Goal: Transaction & Acquisition: Purchase product/service

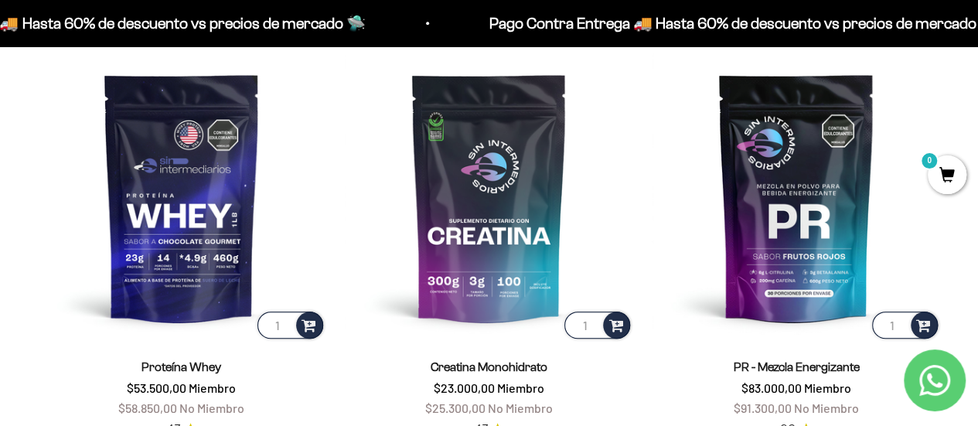
scroll to position [619, 0]
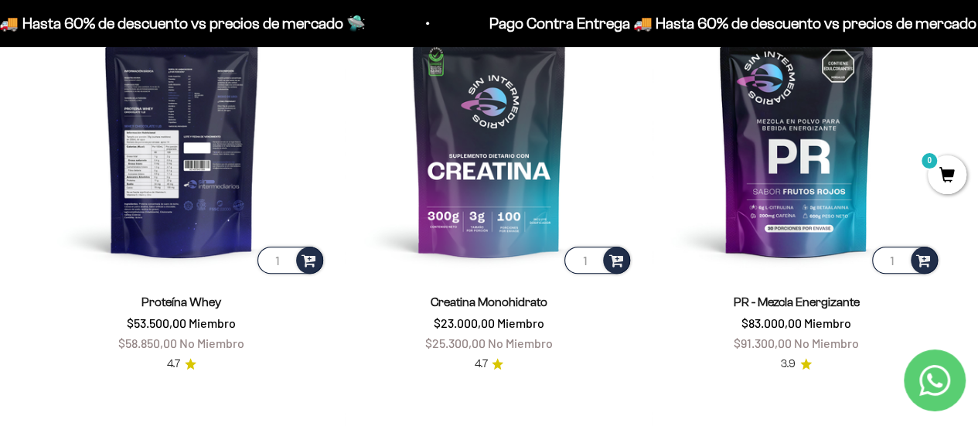
click at [118, 132] on img at bounding box center [181, 132] width 289 height 289
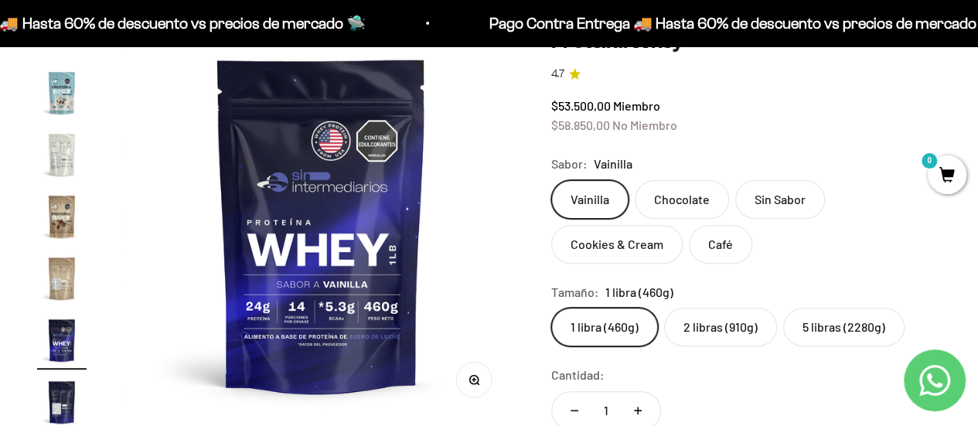
scroll to position [232, 0]
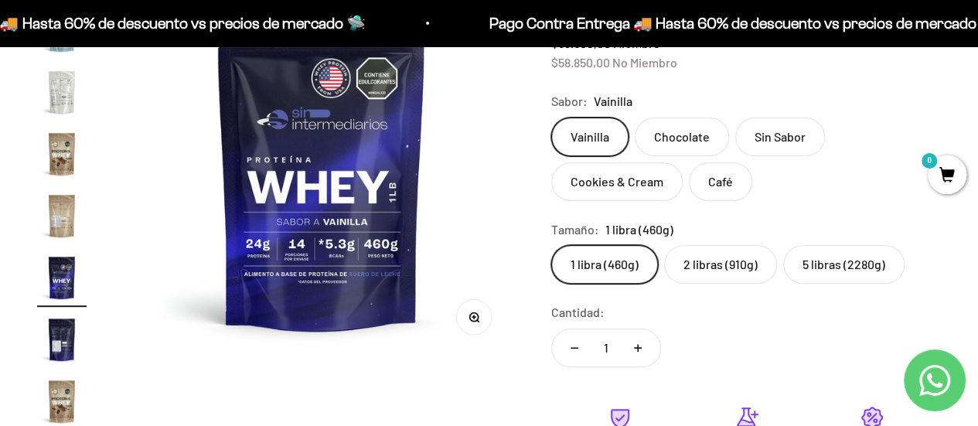
click at [691, 256] on label "2 libras (910g)" at bounding box center [720, 264] width 113 height 39
click at [551, 245] on input "2 libras (910g)" at bounding box center [551, 244] width 1 height 1
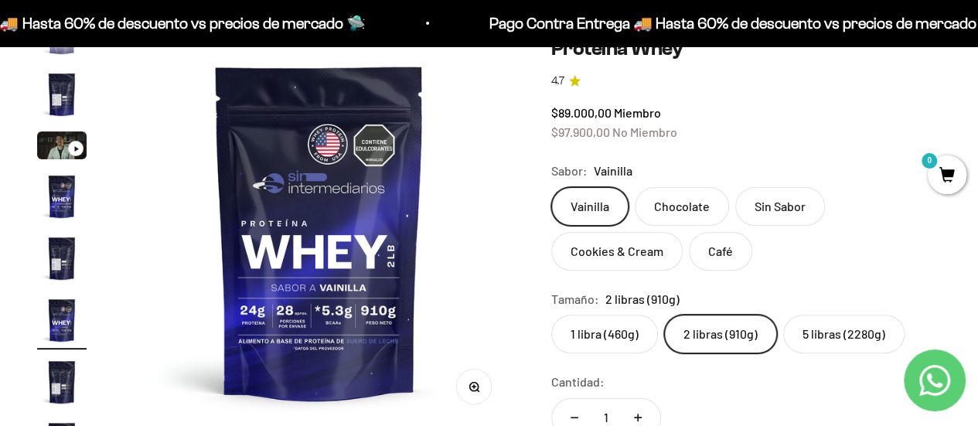
scroll to position [362, 0]
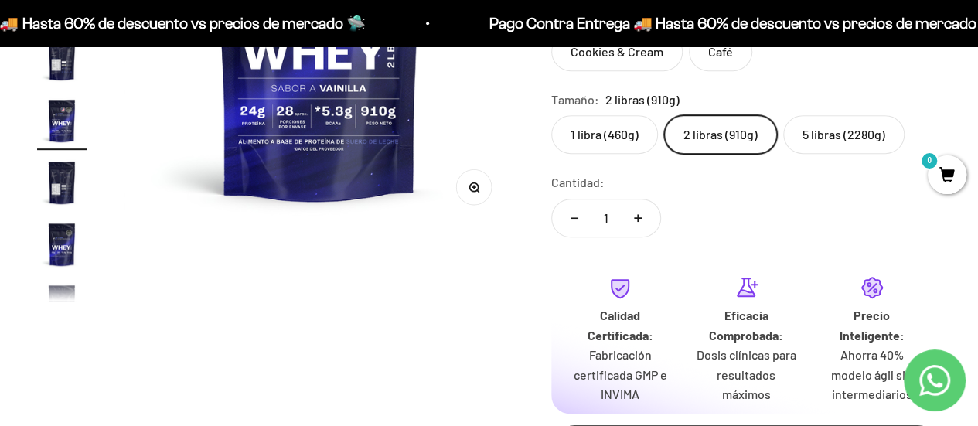
click at [849, 134] on label "5 libras (2280g)" at bounding box center [843, 134] width 121 height 39
click at [551, 115] on input "5 libras (2280g)" at bounding box center [551, 114] width 1 height 1
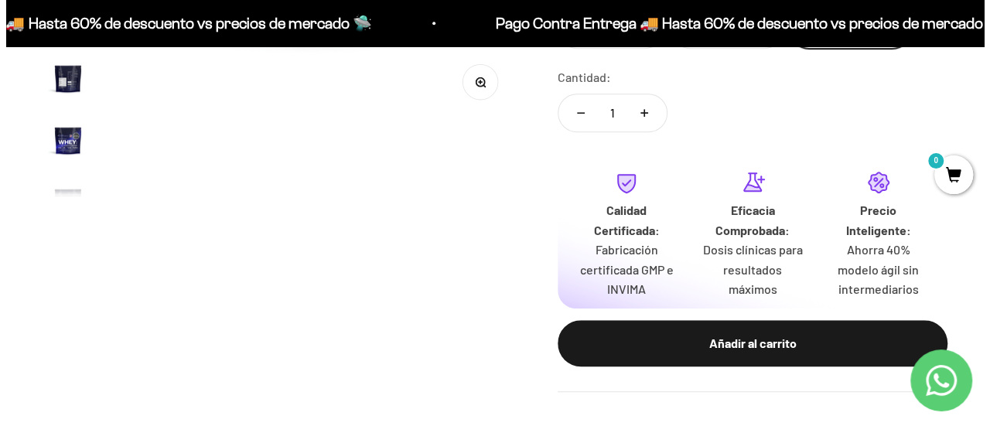
scroll to position [464, 0]
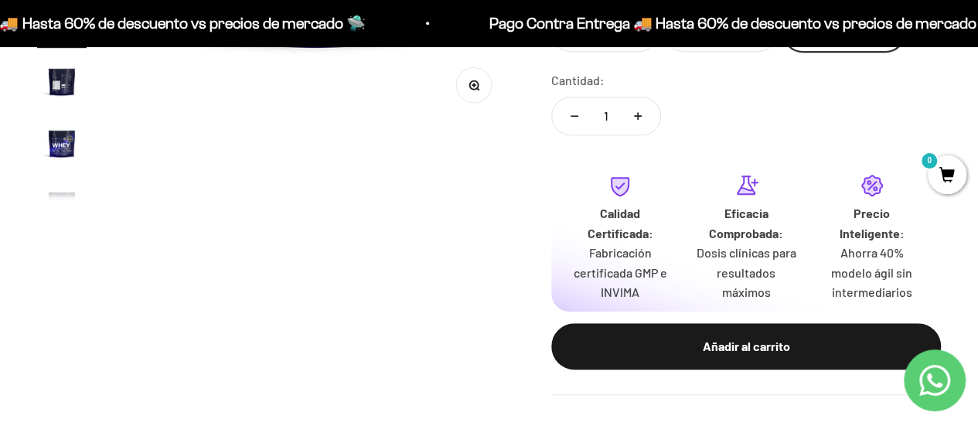
drag, startPoint x: 766, startPoint y: 339, endPoint x: 806, endPoint y: 338, distance: 41.0
click at [766, 339] on div "Añadir al carrito" at bounding box center [746, 346] width 328 height 20
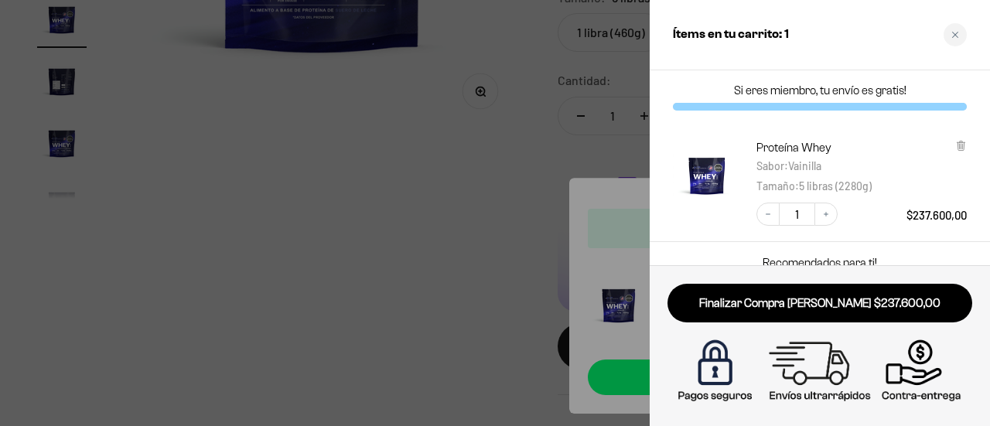
scroll to position [0, 0]
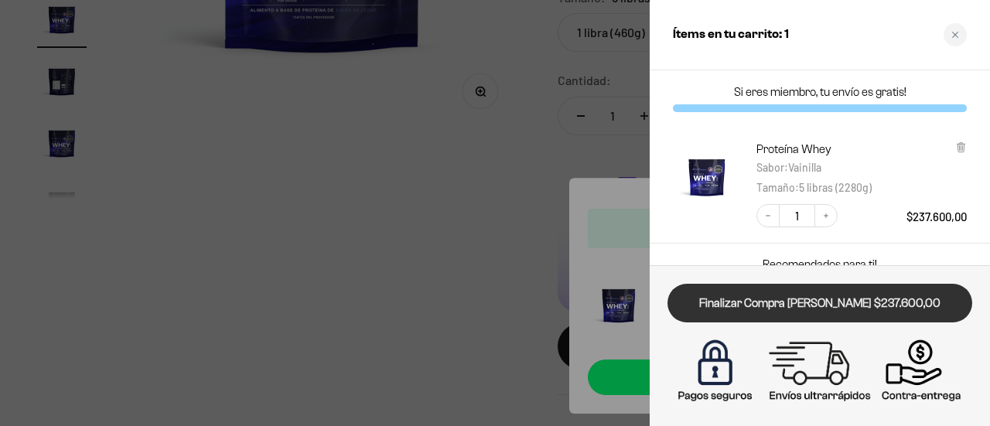
click at [834, 302] on link "Finalizar Compra [PERSON_NAME] $237.600,00" at bounding box center [819, 303] width 305 height 39
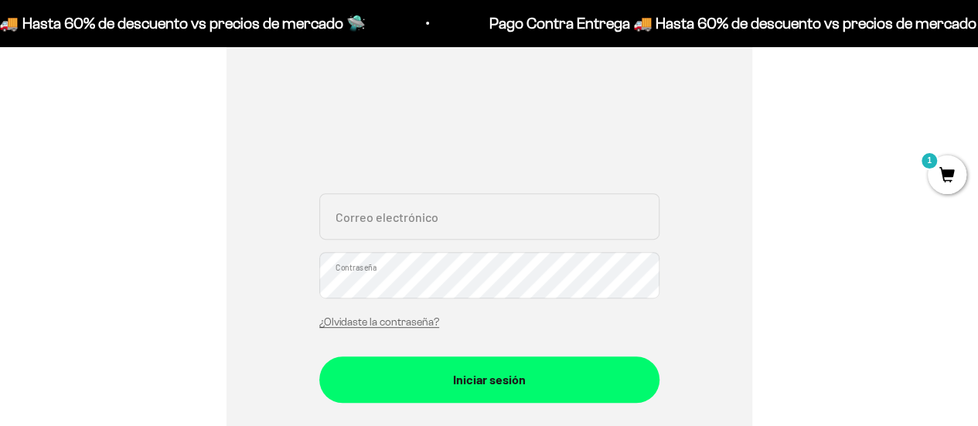
scroll to position [232, 0]
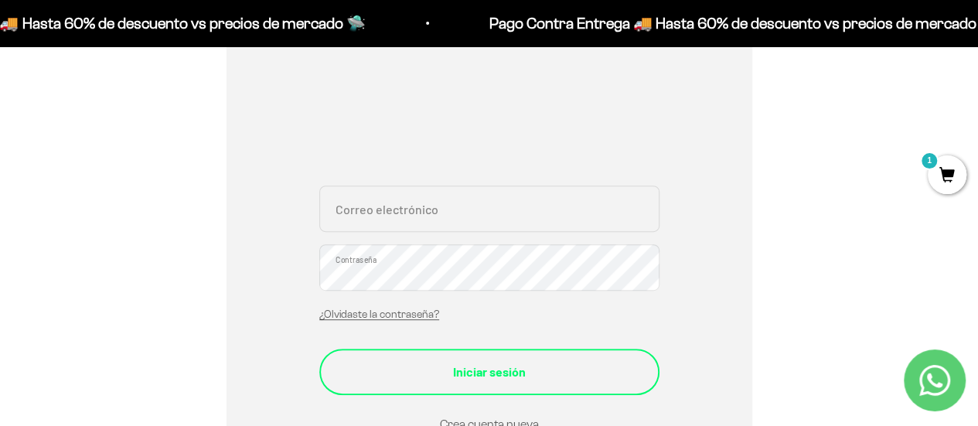
type input "[EMAIL_ADDRESS][DOMAIN_NAME]"
click at [479, 371] on div "Iniciar sesión" at bounding box center [489, 372] width 278 height 20
